Goal: Task Accomplishment & Management: Use online tool/utility

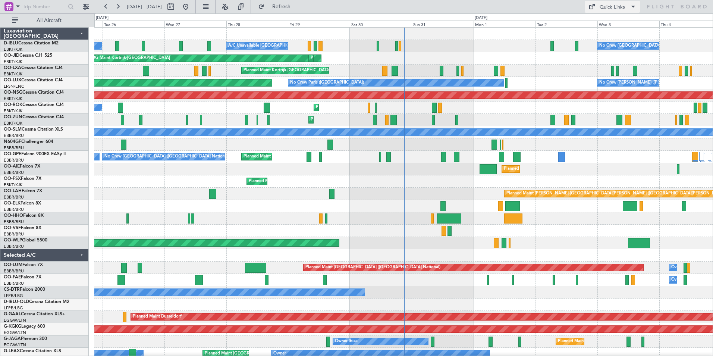
click at [605, 12] on button "Quick Links" at bounding box center [611, 7] width 55 height 12
click at [613, 32] on button "Trip Builder" at bounding box center [612, 25] width 56 height 18
click at [191, 162] on div "No Crew [GEOGRAPHIC_DATA] ([GEOGRAPHIC_DATA] National) No Crew [GEOGRAPHIC_DATA…" at bounding box center [403, 157] width 618 height 12
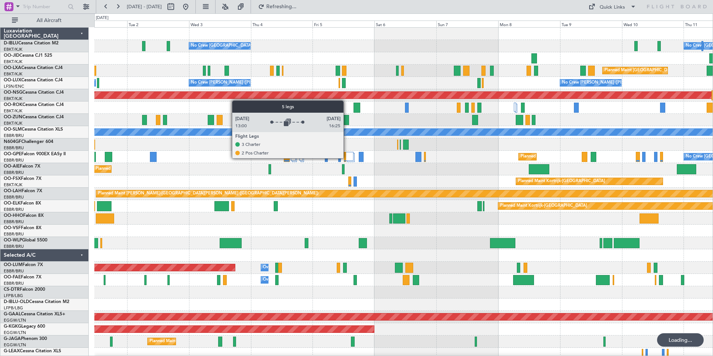
click at [347, 158] on div at bounding box center [349, 156] width 8 height 9
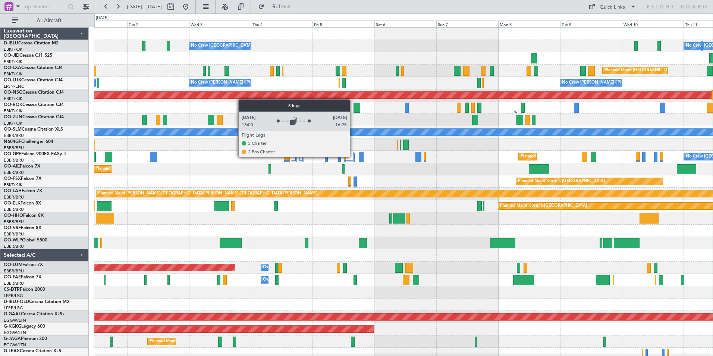
click at [353, 157] on div at bounding box center [349, 156] width 8 height 9
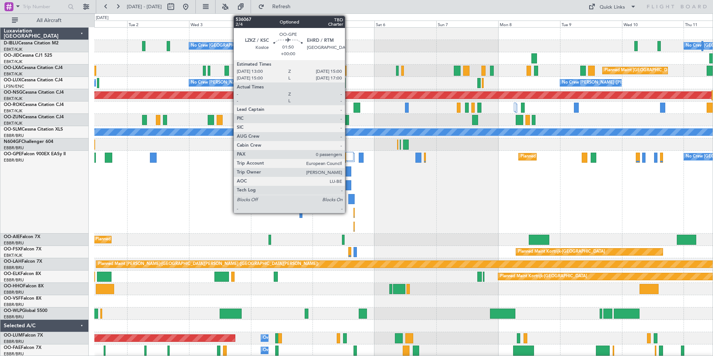
click at [348, 171] on div at bounding box center [347, 171] width 5 height 10
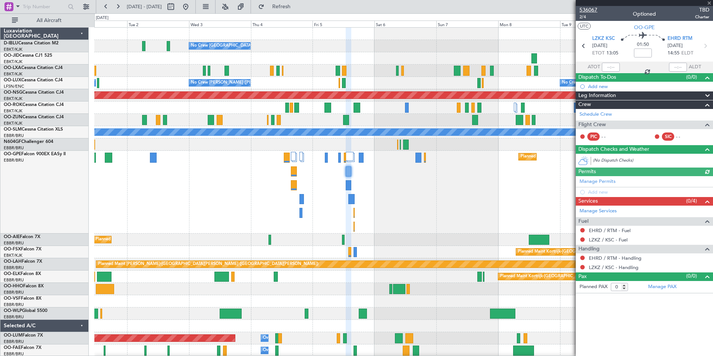
click at [586, 6] on span "536067" at bounding box center [588, 10] width 18 height 8
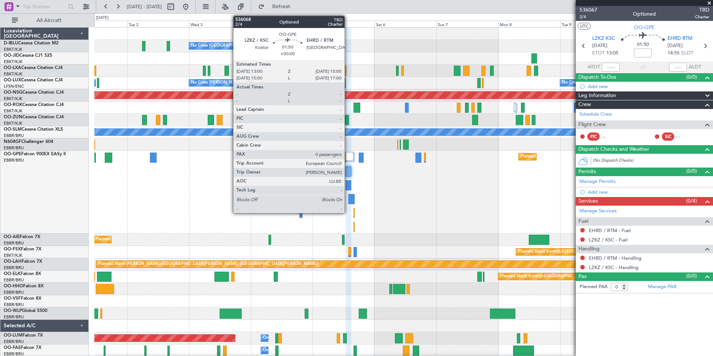
click at [348, 182] on div at bounding box center [347, 185] width 5 height 10
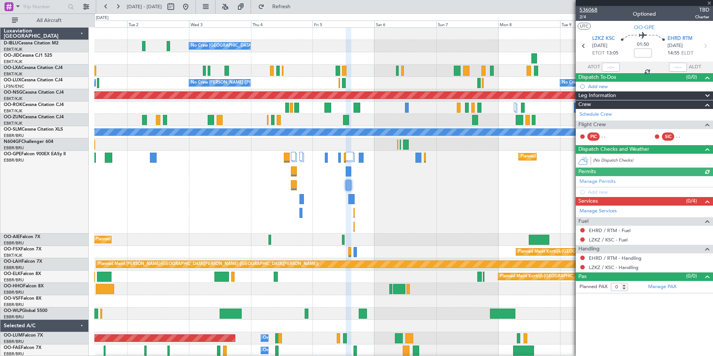
click at [592, 10] on span "536068" at bounding box center [588, 10] width 18 height 8
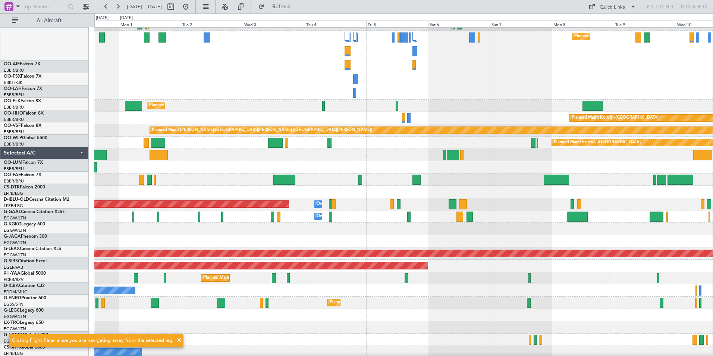
click at [473, 53] on div "A/C Unavailable [GEOGRAPHIC_DATA] Planned Maint [GEOGRAPHIC_DATA] ([GEOGRAPHIC_…" at bounding box center [403, 188] width 618 height 561
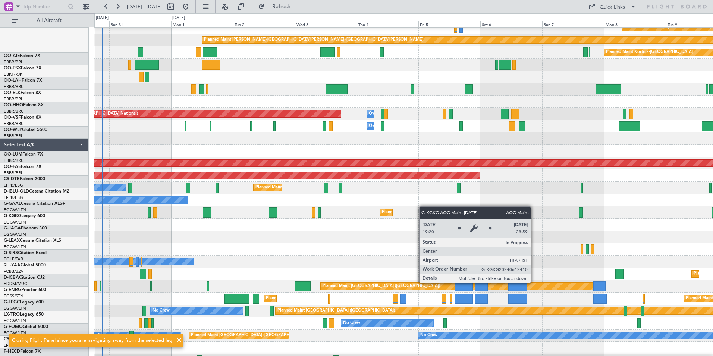
scroll to position [233, 0]
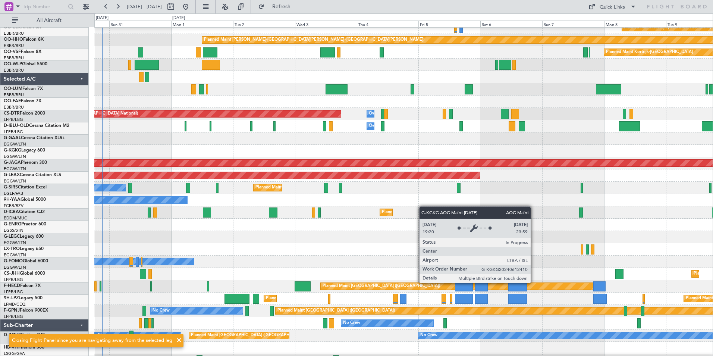
click at [638, 6] on fb-flight-board "[DATE] - [DATE] Refresh Quick Links All Aircraft Planned Maint [GEOGRAPHIC_DATA…" at bounding box center [356, 181] width 713 height 350
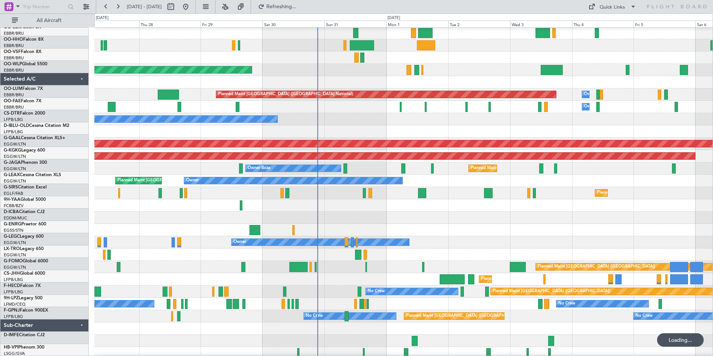
scroll to position [230, 0]
